Goal: Information Seeking & Learning: Learn about a topic

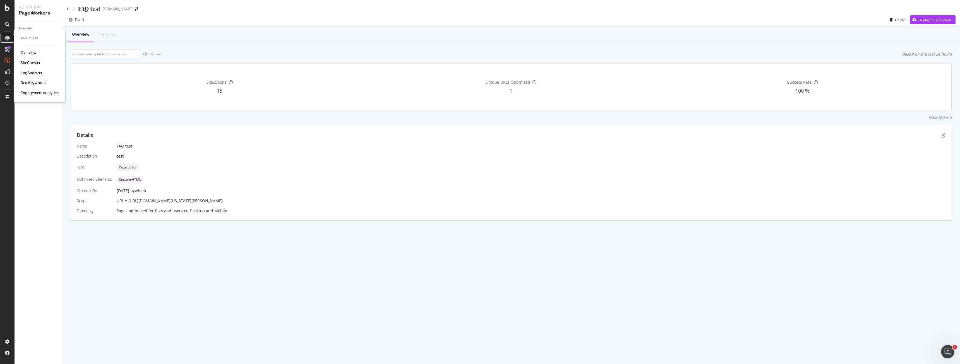
click at [3, 35] on div at bounding box center [7, 38] width 9 height 9
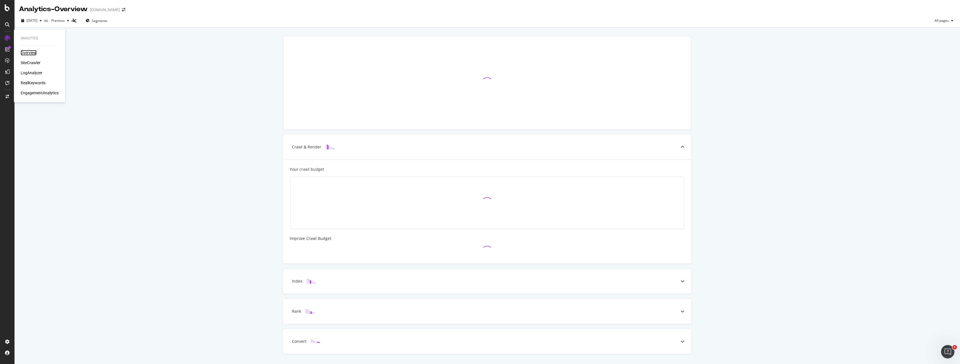
click at [33, 53] on div "Overview" at bounding box center [29, 53] width 16 height 6
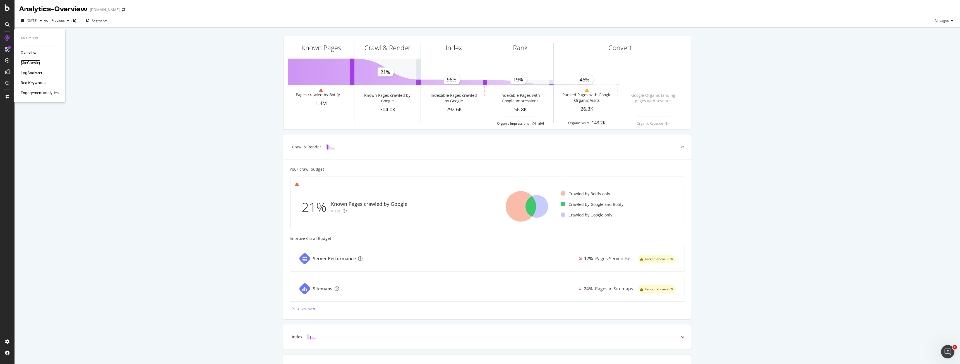
click at [22, 62] on div "SiteCrawler" at bounding box center [31, 63] width 20 height 6
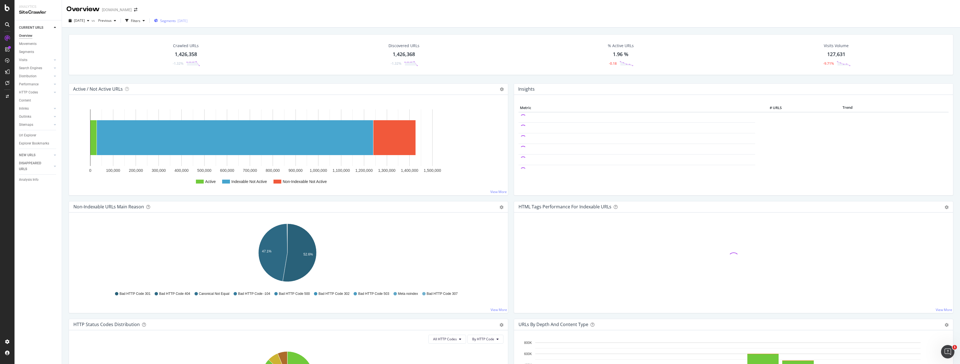
click at [171, 20] on span "Segments" at bounding box center [168, 20] width 16 height 5
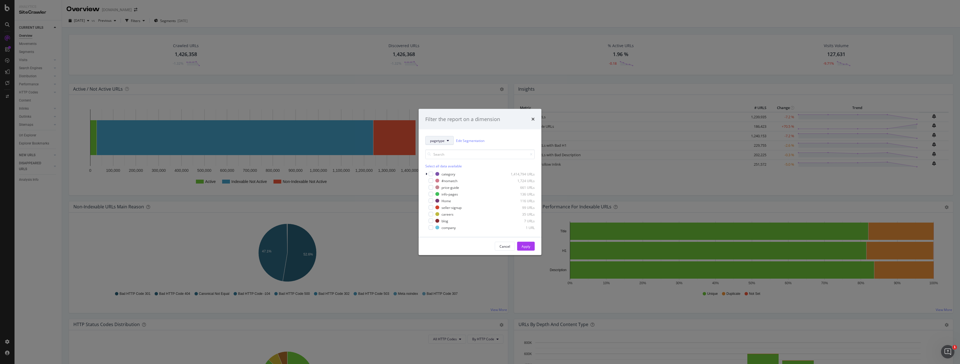
click at [444, 140] on span "pagetype" at bounding box center [437, 140] width 15 height 5
click at [442, 160] on span "market" at bounding box center [456, 160] width 52 height 5
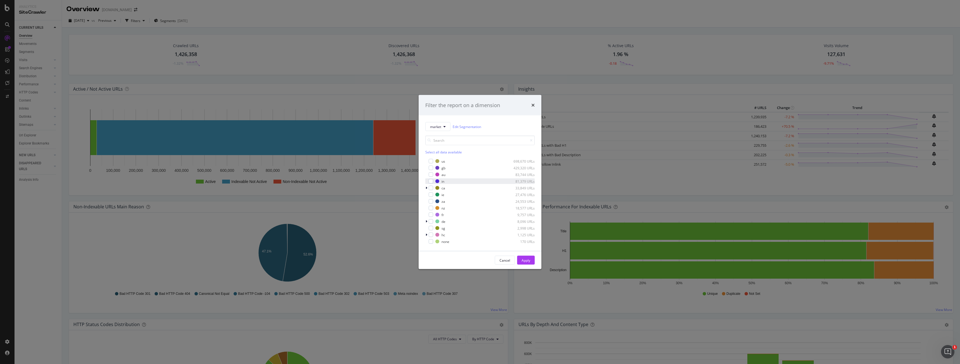
click at [428, 182] on div "modal" at bounding box center [426, 182] width 3 height 6
click at [528, 260] on div "Apply" at bounding box center [526, 260] width 9 height 5
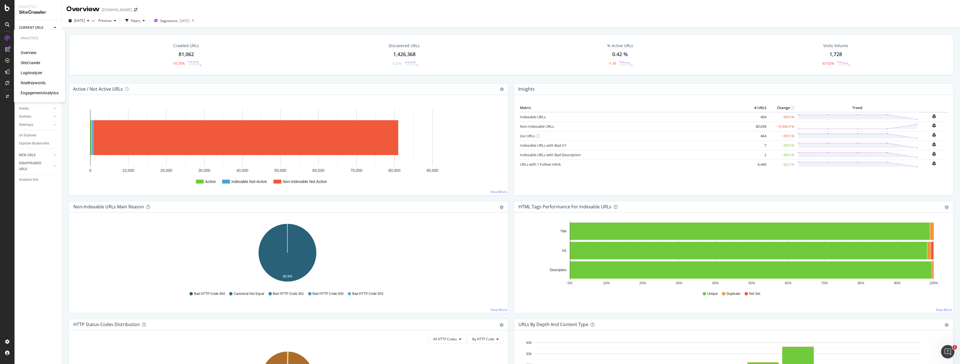
click at [30, 51] on div "Overview" at bounding box center [29, 53] width 16 height 6
